Goal: Task Accomplishment & Management: Manage account settings

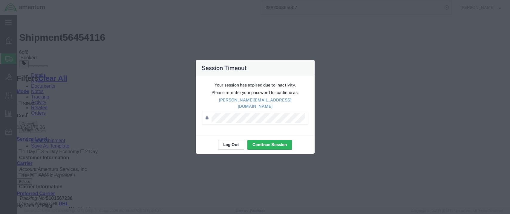
click at [222, 140] on button "Log Out" at bounding box center [231, 145] width 26 height 10
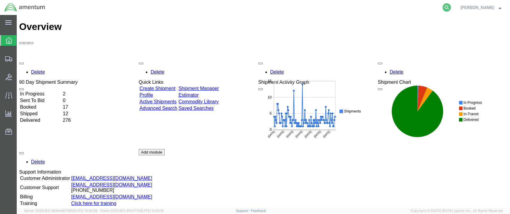
click at [451, 8] on icon at bounding box center [447, 7] width 8 height 8
click at [288, 7] on input "search" at bounding box center [352, 7] width 182 height 14
paste input "RMAF-25161-0005"
type input "RMAF-25161-0005"
click at [451, 6] on icon at bounding box center [447, 7] width 8 height 8
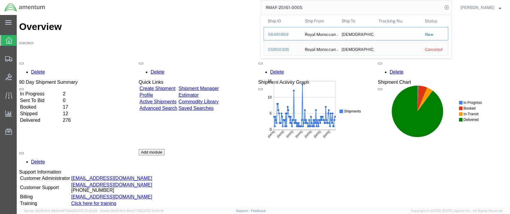
click at [282, 33] on div "56481869" at bounding box center [282, 34] width 28 height 6
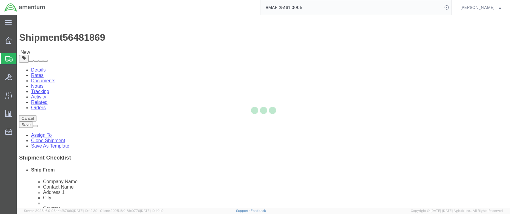
select select
select select "42637"
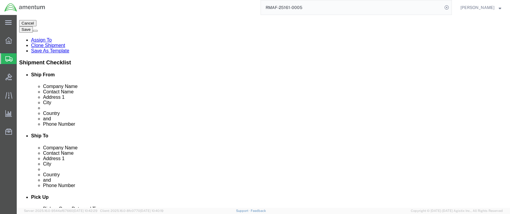
scroll to position [100, 0]
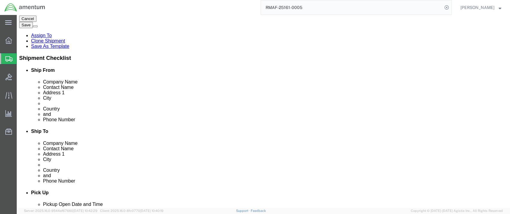
click link "ADDITIONAL INFORMATION"
type input "mil"
click link "ADDITIONAL INFORMATION"
type input "mi"
click button "Add"
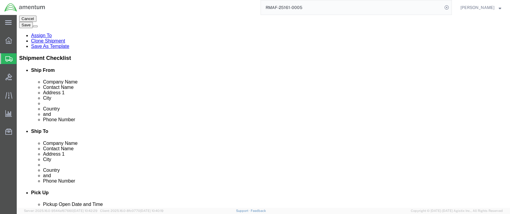
click select "Select EIN EORI TIN VAT Other"
select select "EORI"
click select "Select EIN EORI TIN VAT Other"
click input "text"
type input "DE326998639953594"
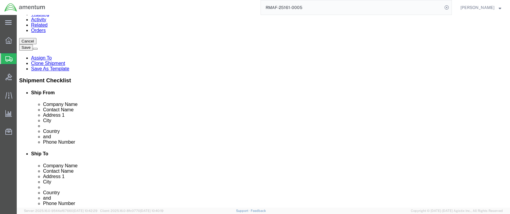
scroll to position [66, 0]
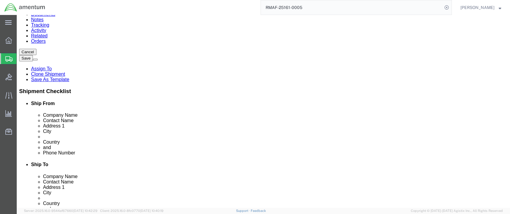
select select
drag, startPoint x: 96, startPoint y: 90, endPoint x: 71, endPoint y: 89, distance: 24.8
click input "Khouribga"
click input "text"
paste input "oussamamaganiste@gmail.com"
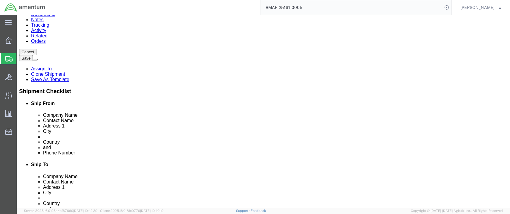
type input "oussamamaganiste@gmail.com"
click label
click input "checkbox"
checkbox input "false"
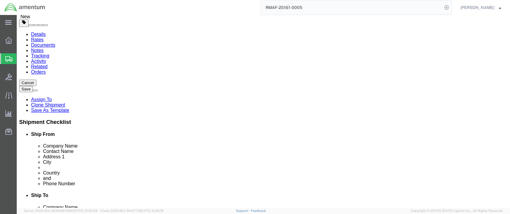
scroll to position [0, 0]
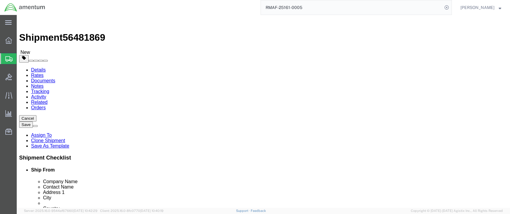
click input "US Army"
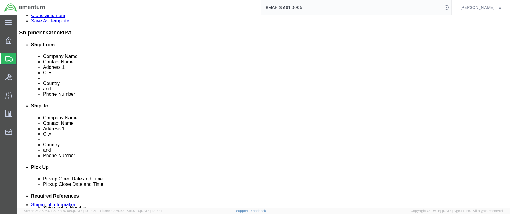
scroll to position [133, 0]
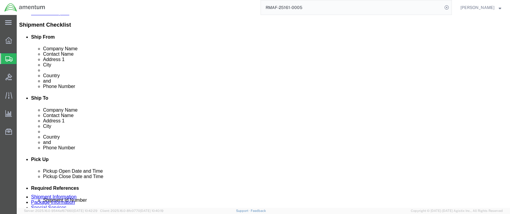
type input "U.S. Army"
click button "Save"
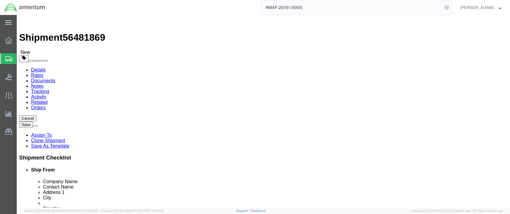
click icon
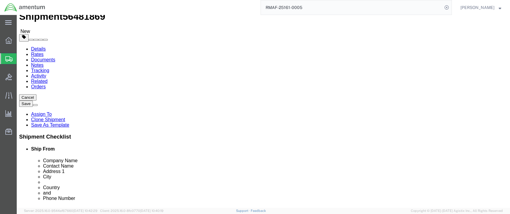
scroll to position [53, 0]
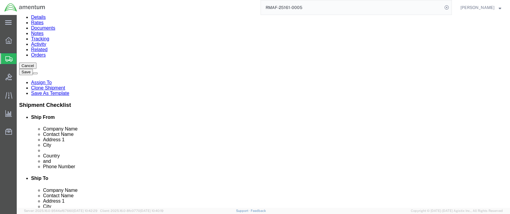
click dd "14364.62 USD"
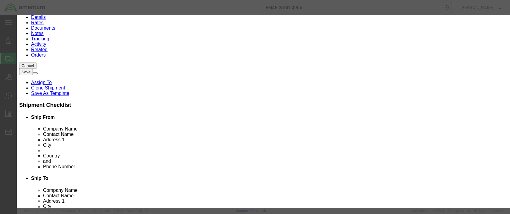
click select "Select"
click select "Select Afghanistan Åland Islands Albania Algeria American Samoa Andorra Angola …"
click input "text"
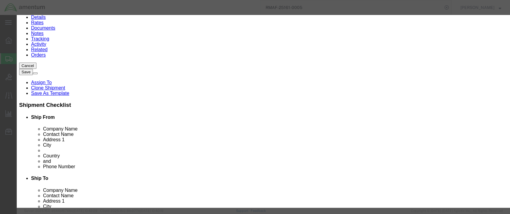
paste input "D6403021120029"
type input "D6403021120029"
click div "Commodity library Product Name CLEANER,PRESSURE,SOLVENT-WATER Pieces 1.00 Selec…"
click button "Save & Close"
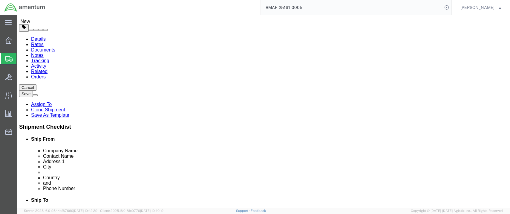
scroll to position [19, 0]
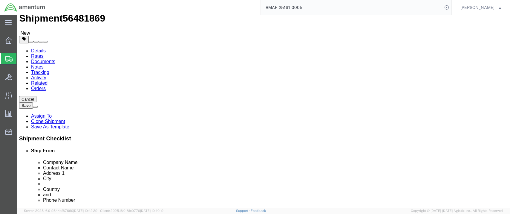
click icon
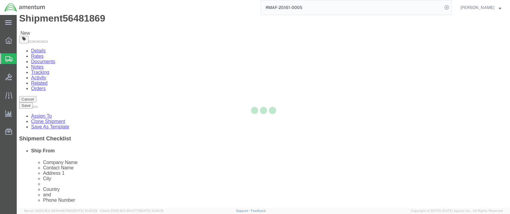
select select
select select "DEPARTMENT"
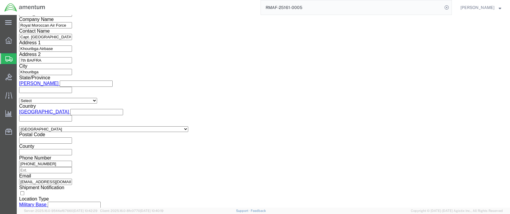
scroll to position [418, 0]
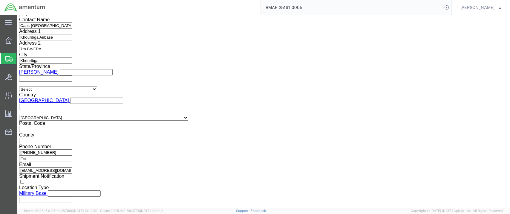
click div "To Enter Email Address Include shipping documents What documents that would lik…"
click input "text"
type input "[PERSON_NAME][EMAIL_ADDRESS][DOMAIN_NAME]"
click input "Include shipping documents"
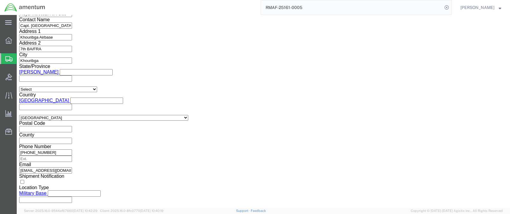
checkbox input "true"
click input "BOL"
checkbox input "true"
click input "Packing List"
checkbox input "true"
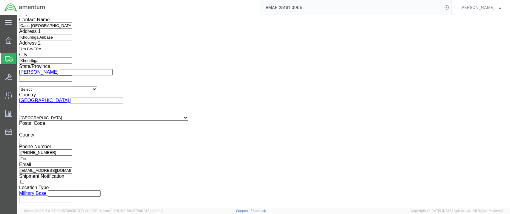
click input "Shipping Label"
checkbox input "true"
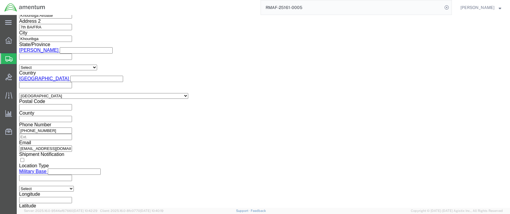
scroll to position [484, 0]
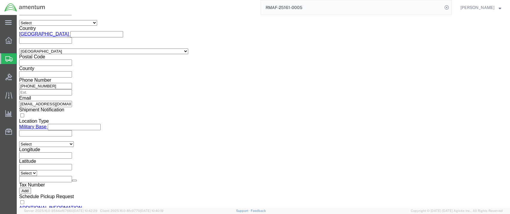
click select "Select Use Carrier or Agent Broker Use My Nominated Broker Use Recipient's Brok…"
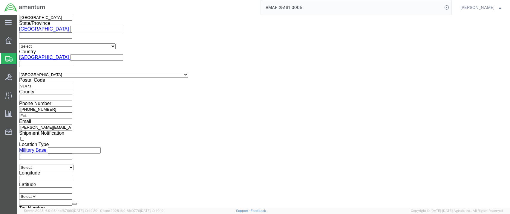
scroll to position [828, 0]
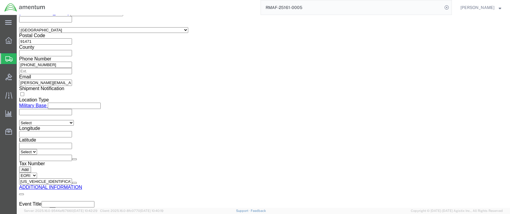
click button "Save"
click link "Documents"
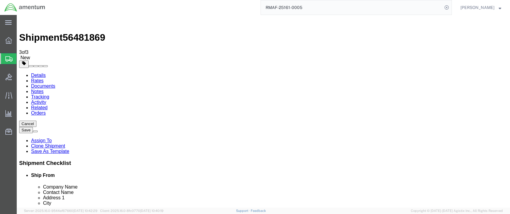
click at [33, 127] on button "Save" at bounding box center [26, 130] width 14 height 6
click at [40, 73] on link "Details" at bounding box center [38, 75] width 15 height 5
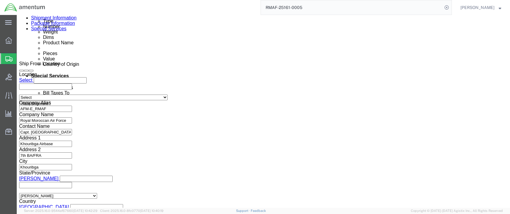
scroll to position [344, 0]
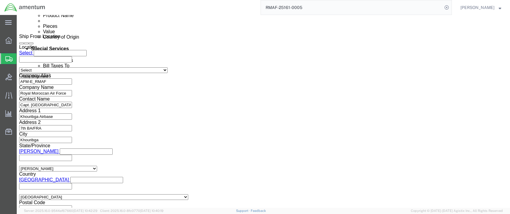
click button "Save"
click link "Package Information"
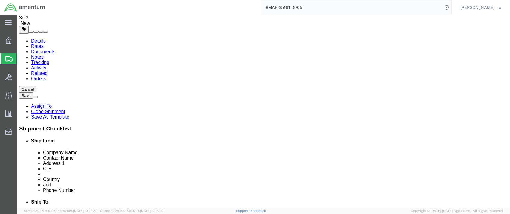
click dd "1.00 Each"
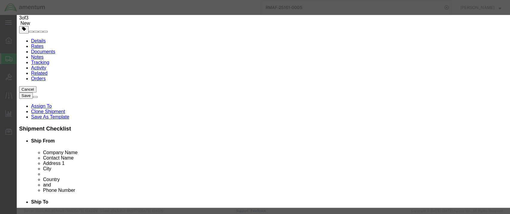
click select "Select 50 55 60 65 70 85 92.5 100 125 175 250 300 400"
click h3 "Edit content"
click select "Select 50 55 60 65 70 85 92.5 100 125 175 250 300 400"
select select "85"
click select "Select 50 55 60 65 70 85 92.5 100 125 175 250 300 400"
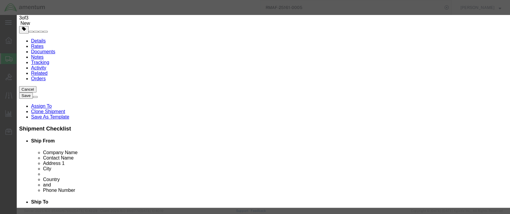
scroll to position [161, 0]
click button "Save & Close"
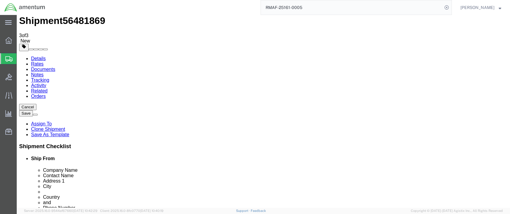
scroll to position [0, 0]
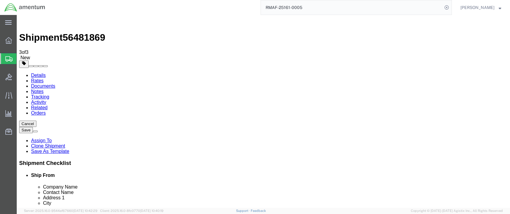
click icon
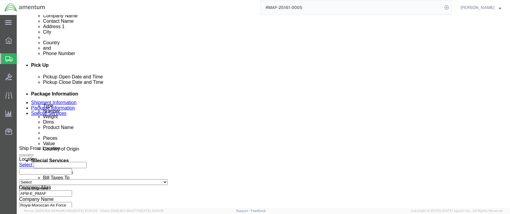
scroll to position [332, 0]
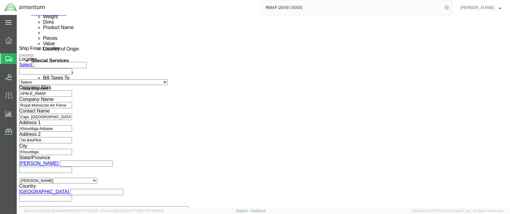
click button "Save"
